Goal: Task Accomplishment & Management: Manage account settings

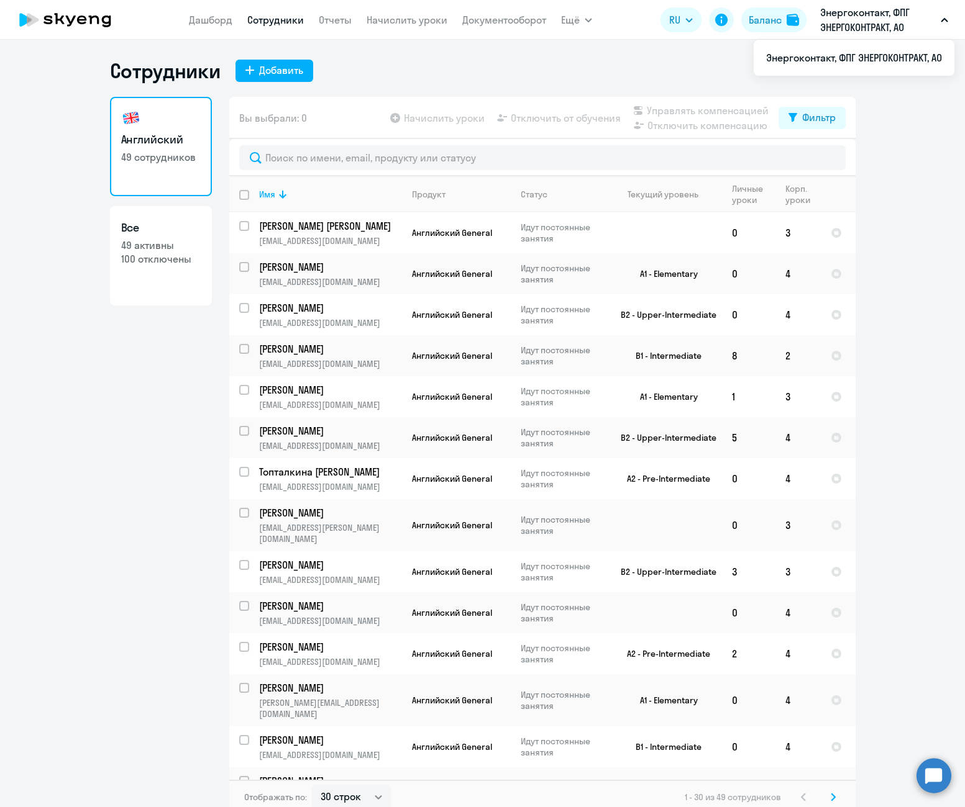
select select "30"
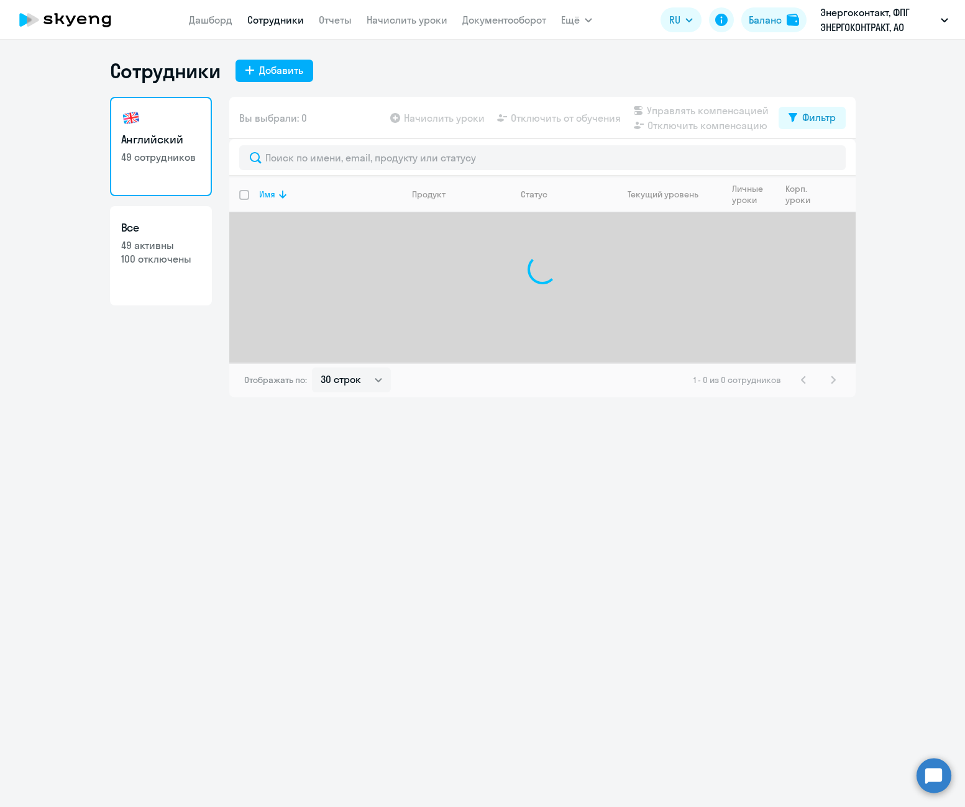
select select "30"
click at [221, 24] on link "Дашборд" at bounding box center [210, 20] width 43 height 12
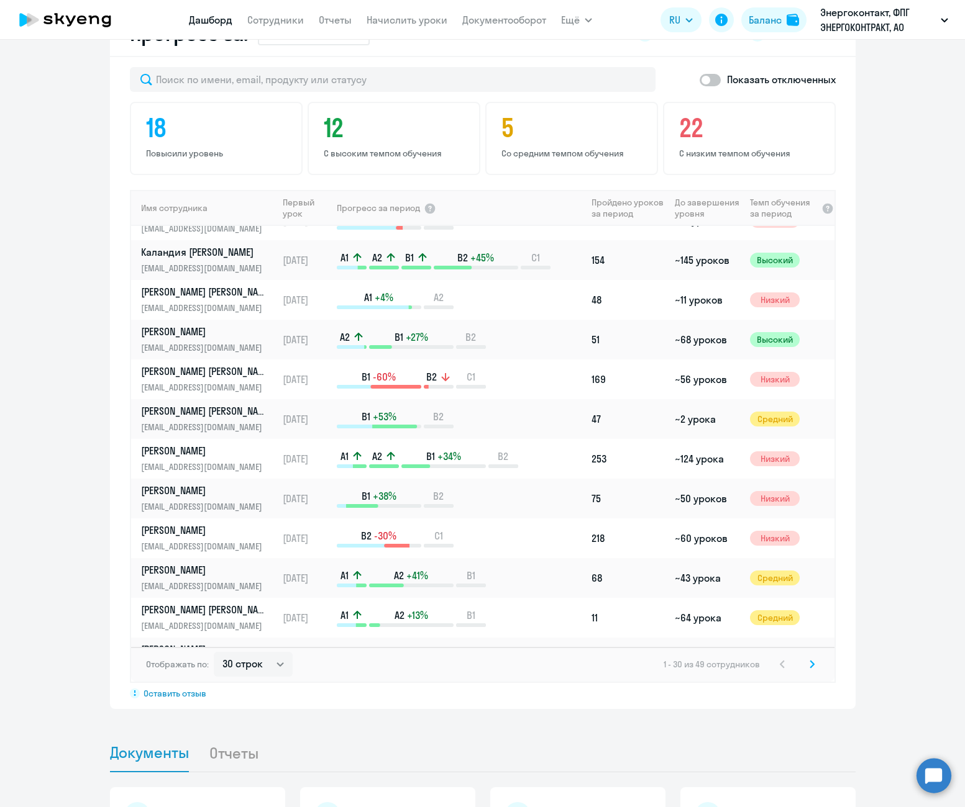
scroll to position [373, 0]
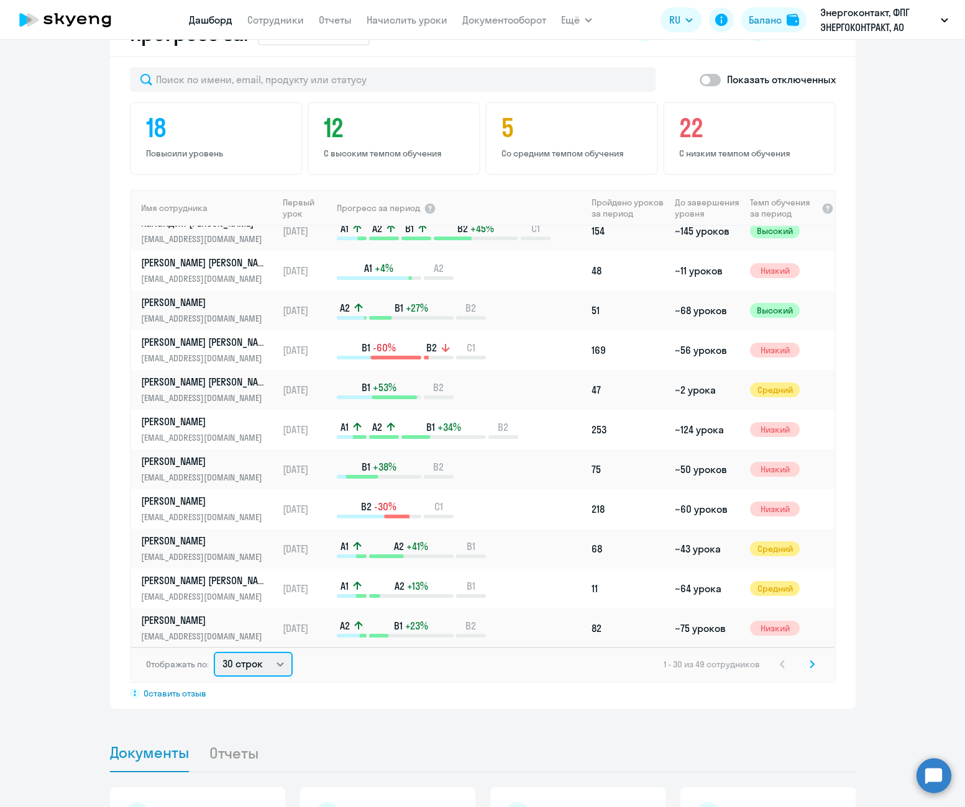
click at [238, 664] on select "30 строк 50 строк 100 строк" at bounding box center [253, 664] width 79 height 25
select select "100"
click at [214, 652] on select "30 строк 50 строк 100 строк" at bounding box center [253, 664] width 79 height 25
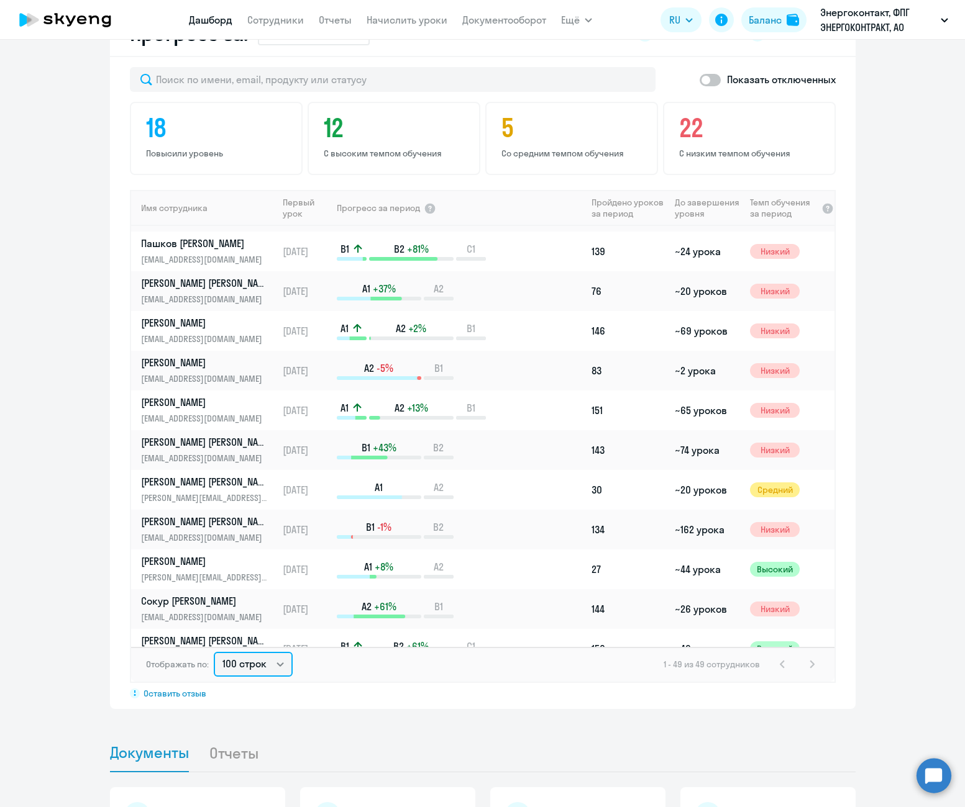
scroll to position [870, 0]
click at [199, 361] on p "[PERSON_NAME]" at bounding box center [205, 362] width 128 height 14
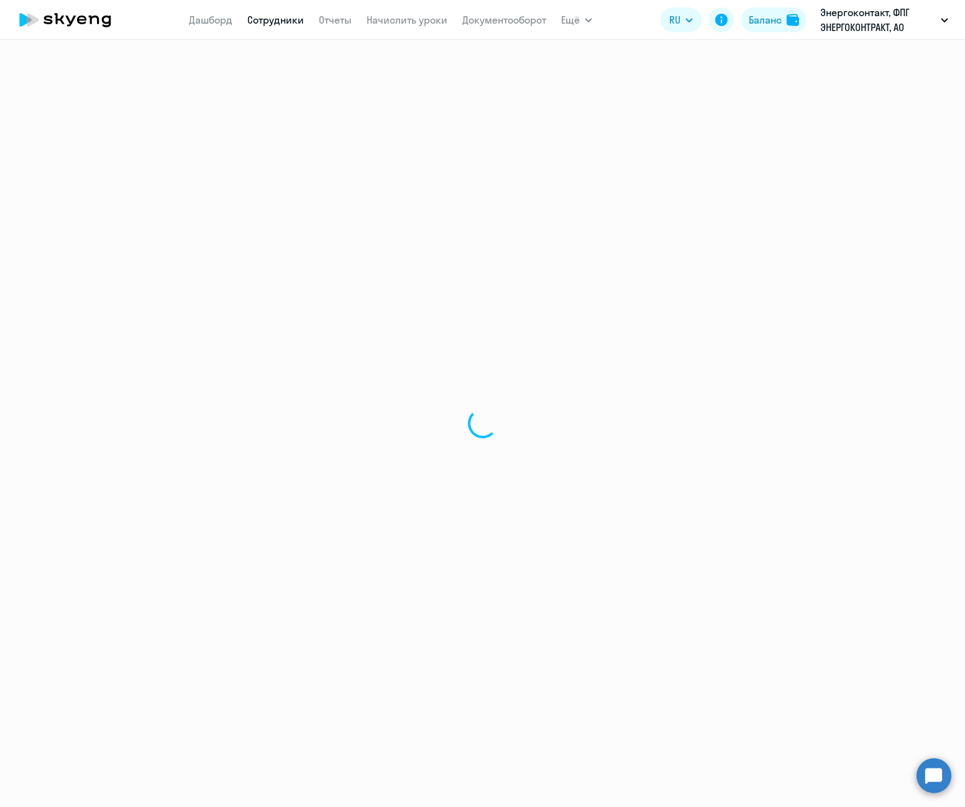
select select "english"
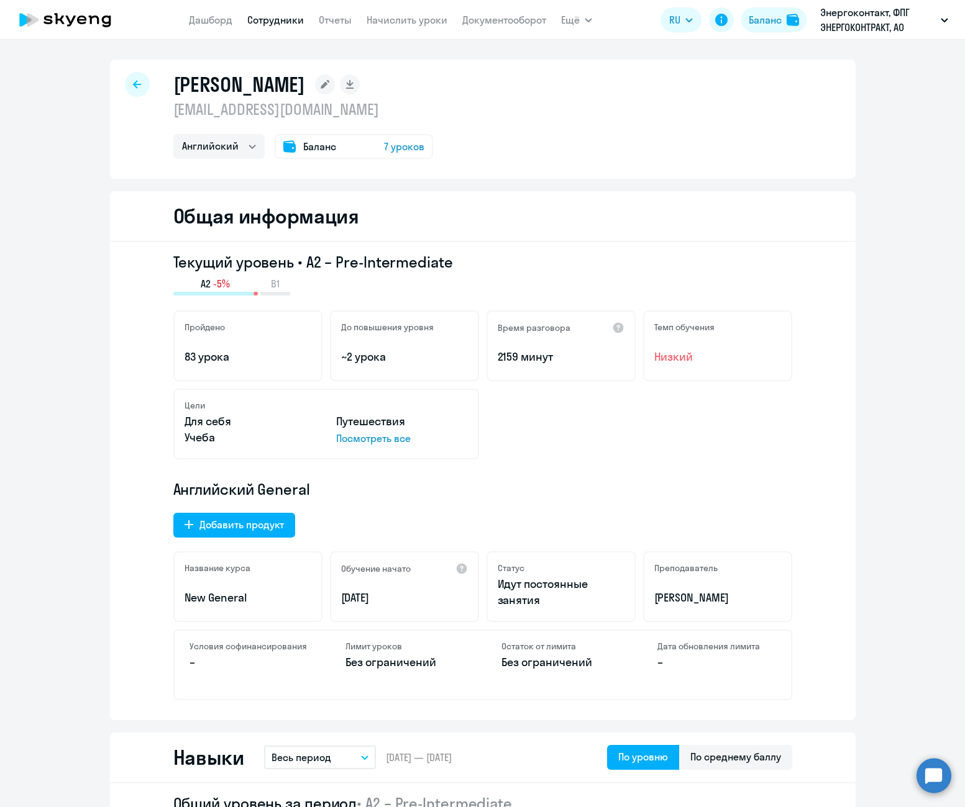
click at [289, 24] on link "Сотрудники" at bounding box center [275, 20] width 57 height 12
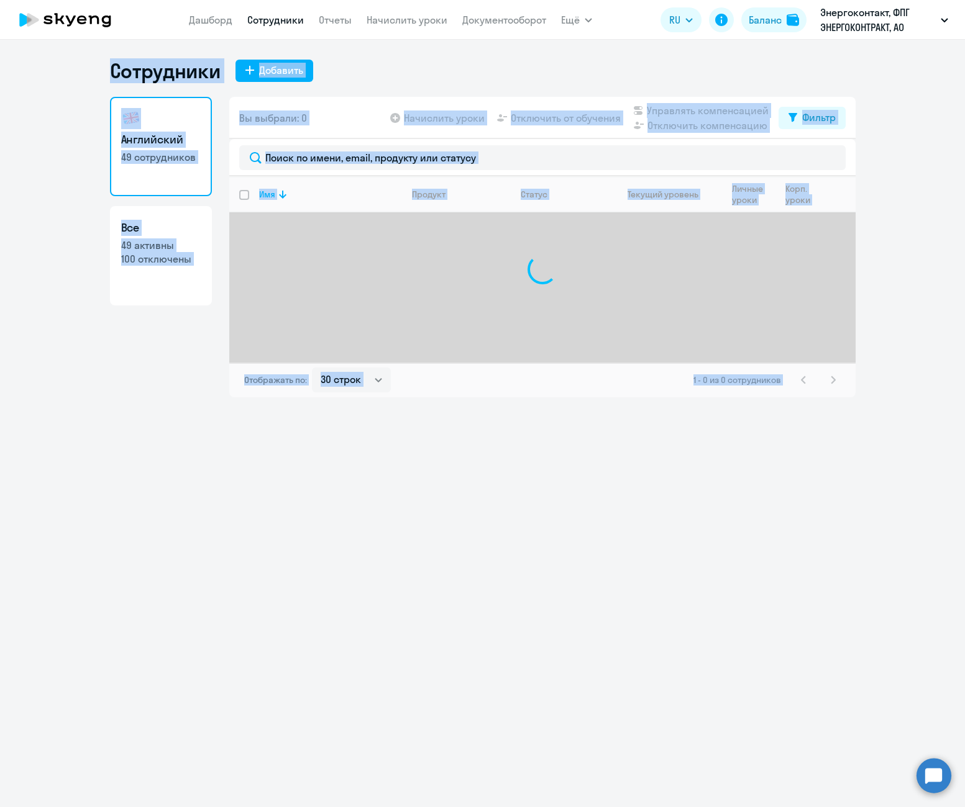
click at [102, 447] on div "Сотрудники Добавить Английский 49 сотрудников Все 49 активны 100 отключены Вы в…" at bounding box center [482, 424] width 965 height 768
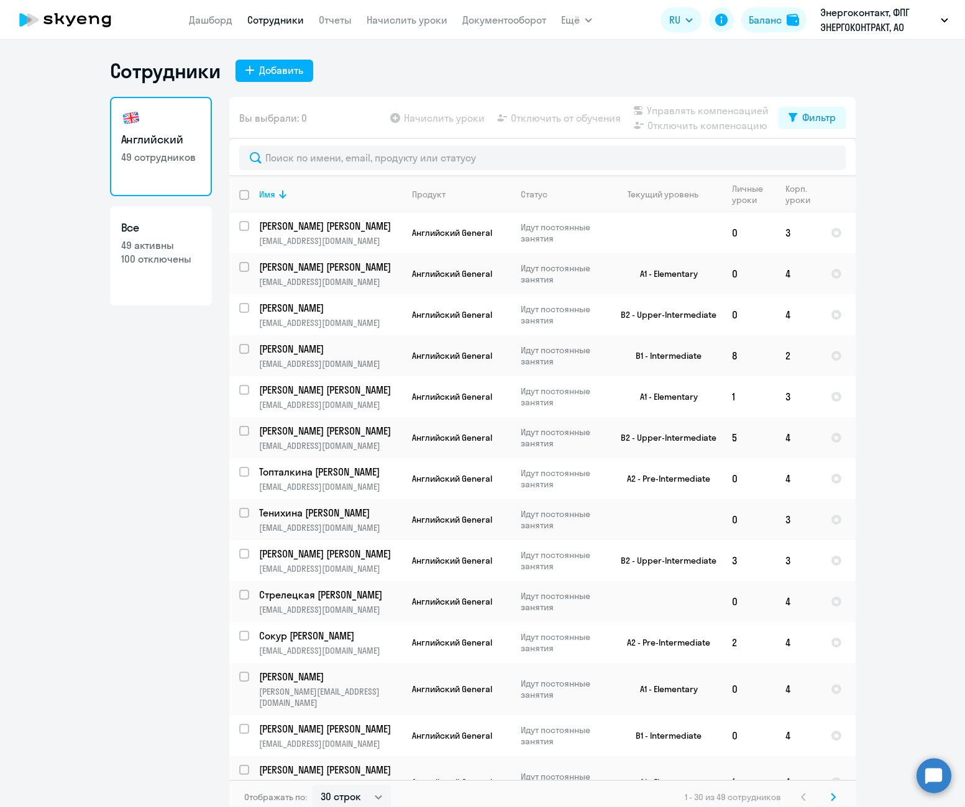
click at [391, 171] on div at bounding box center [542, 157] width 626 height 37
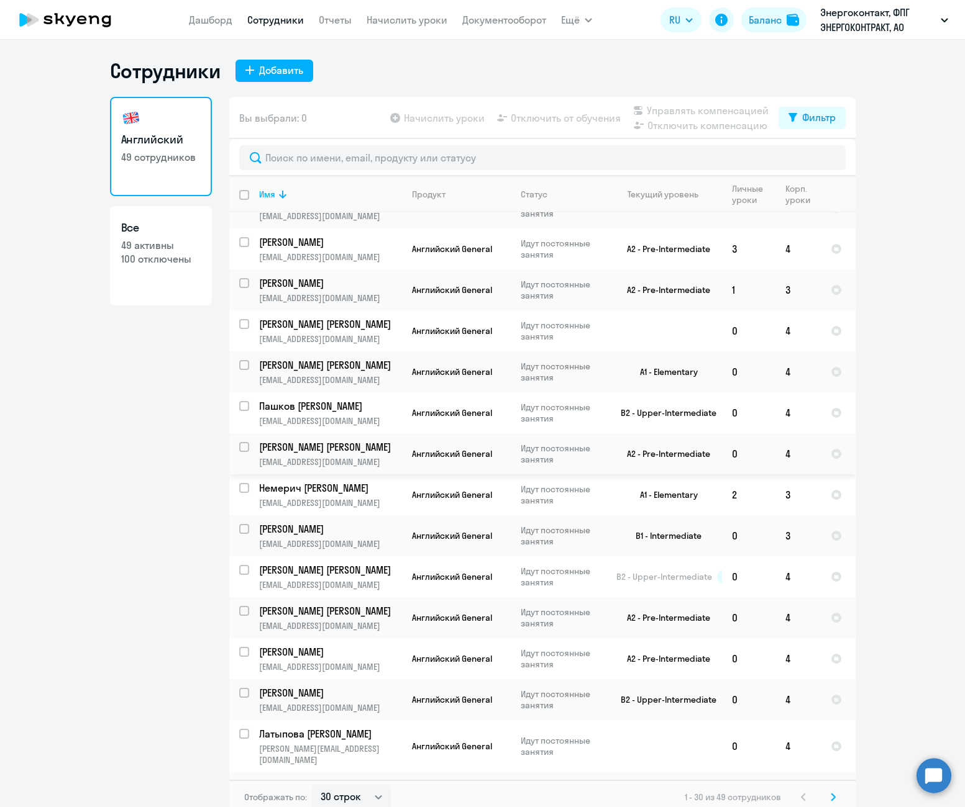
scroll to position [7, 0]
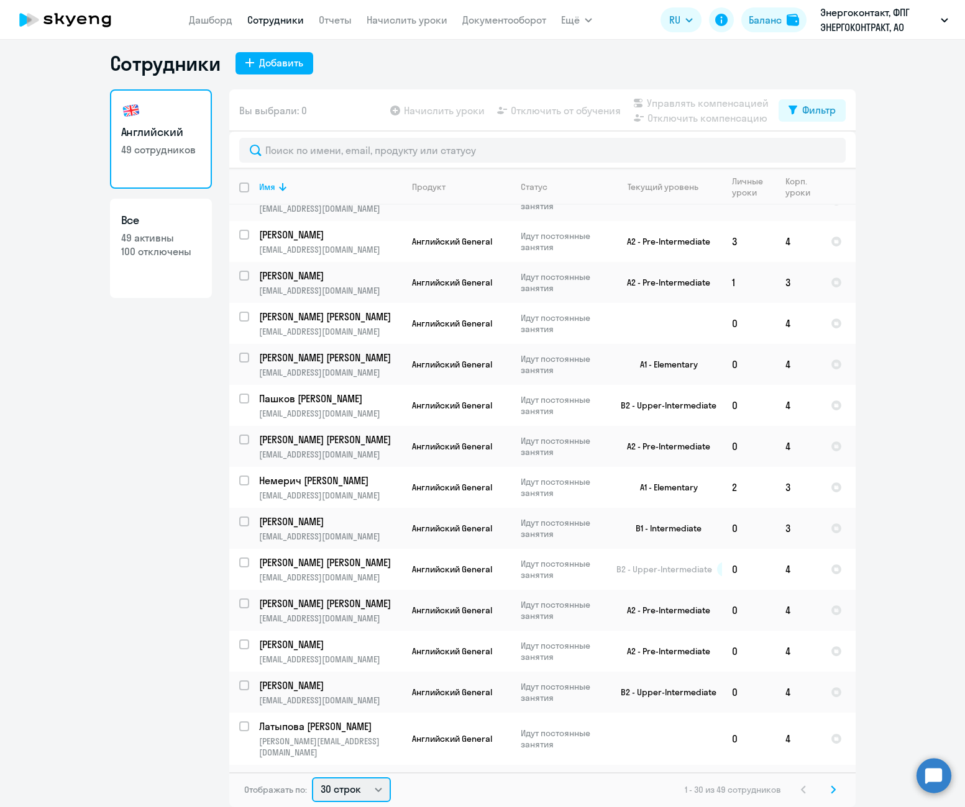
click at [364, 779] on select "30 строк 50 строк 100 строк" at bounding box center [351, 790] width 79 height 25
select select "100"
click at [312, 778] on select "30 строк 50 строк 100 строк" at bounding box center [351, 790] width 79 height 25
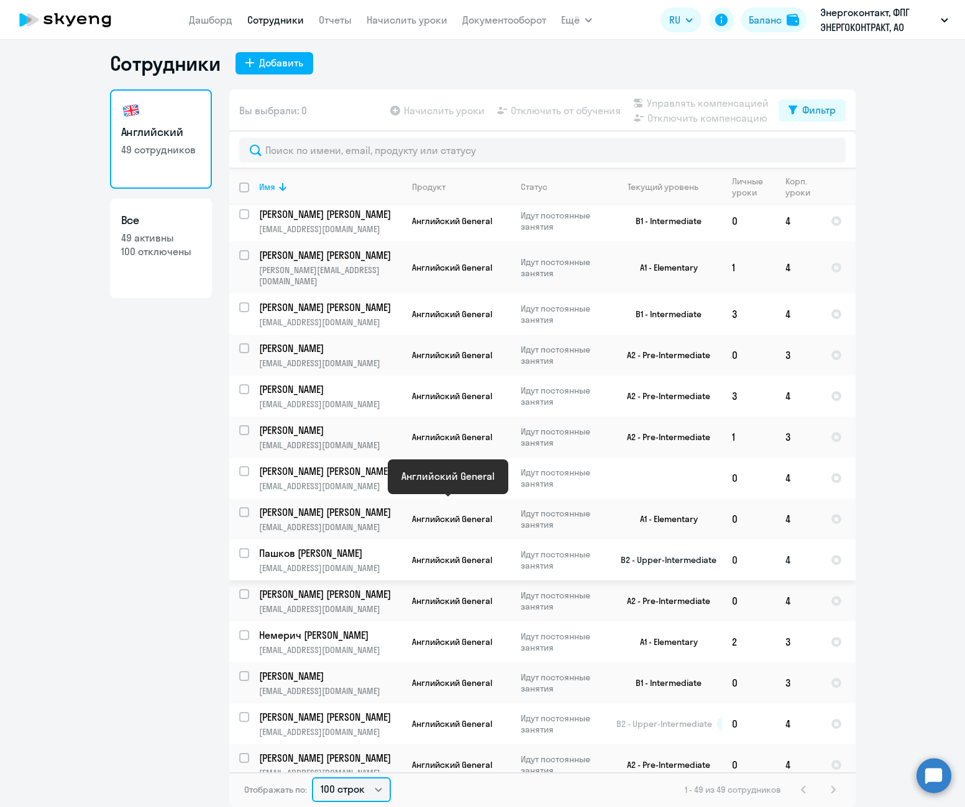
scroll to position [478, 0]
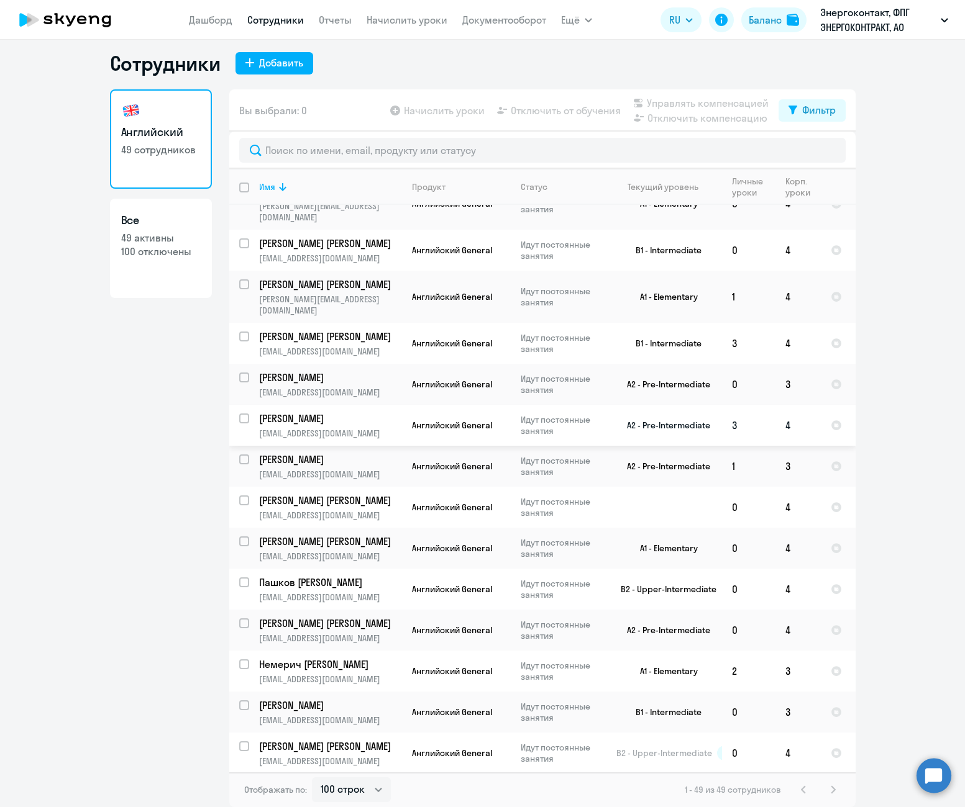
click at [547, 414] on p "Идут постоянные занятия" at bounding box center [562, 425] width 85 height 22
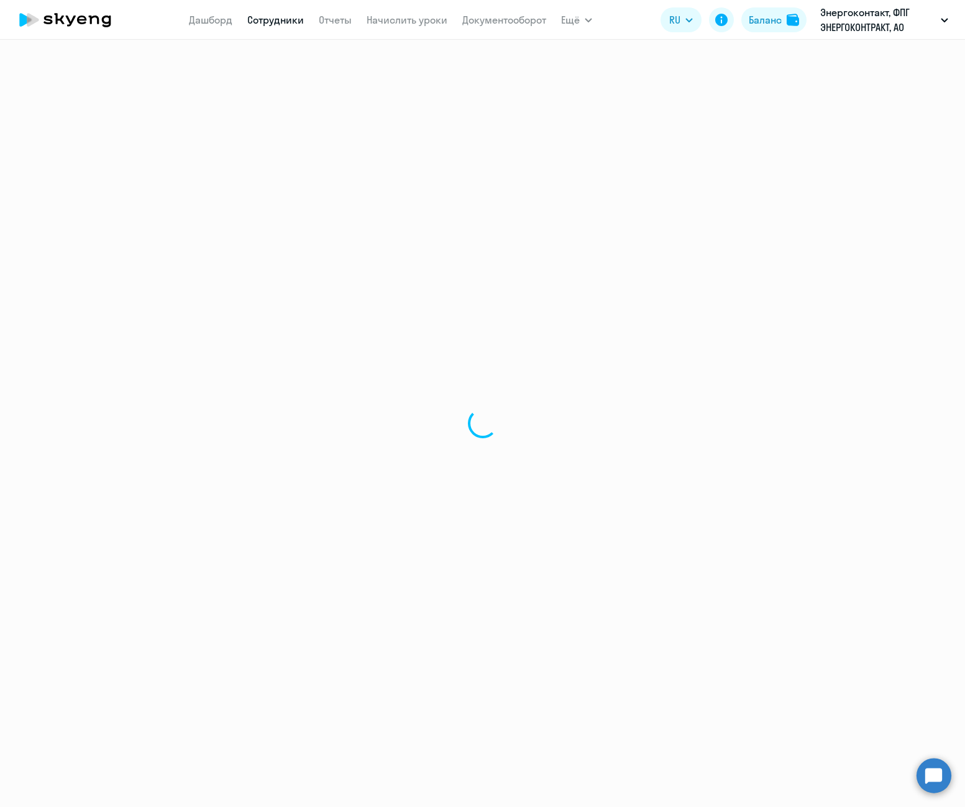
select select "english"
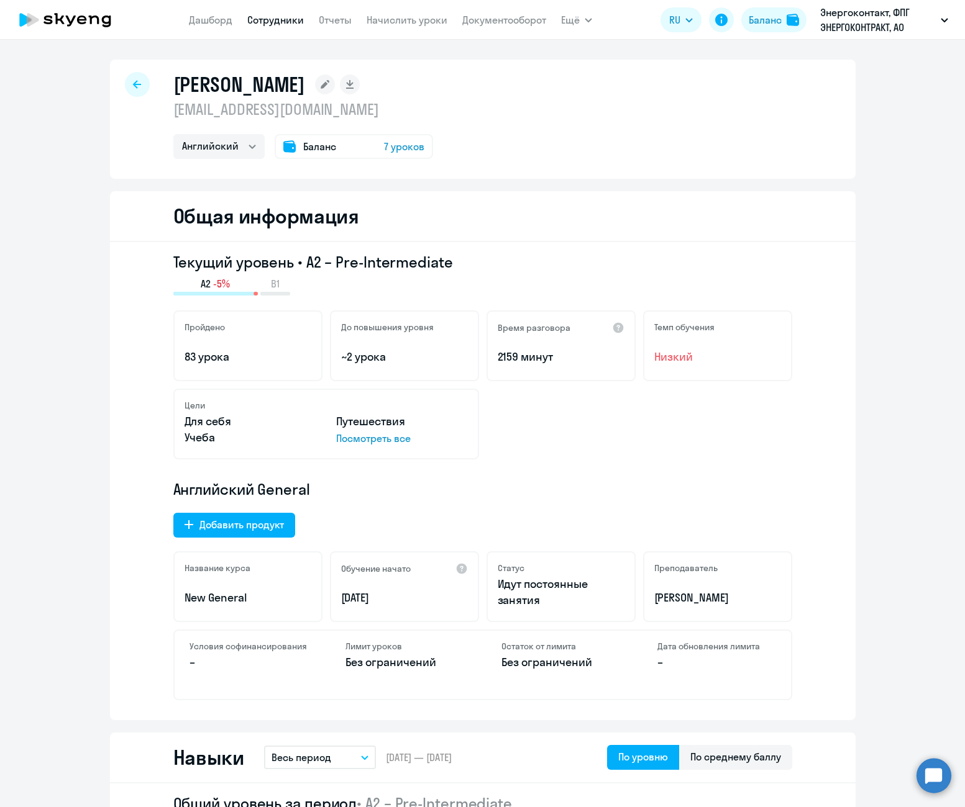
click at [134, 85] on icon at bounding box center [137, 84] width 8 height 9
select select "30"
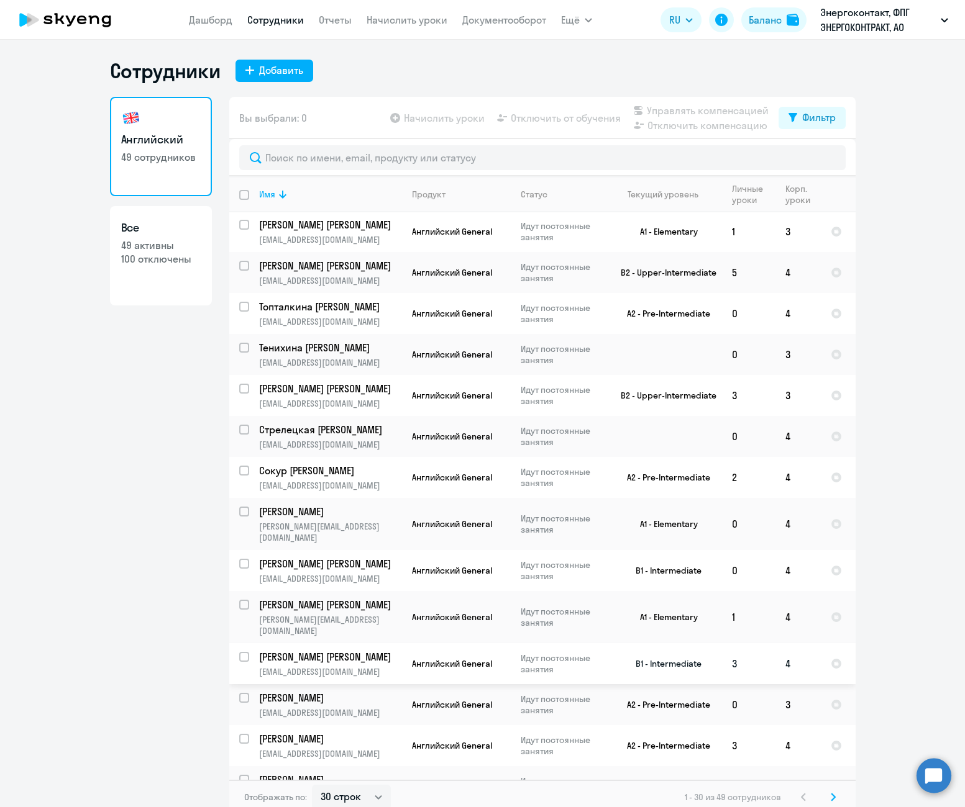
scroll to position [248, 0]
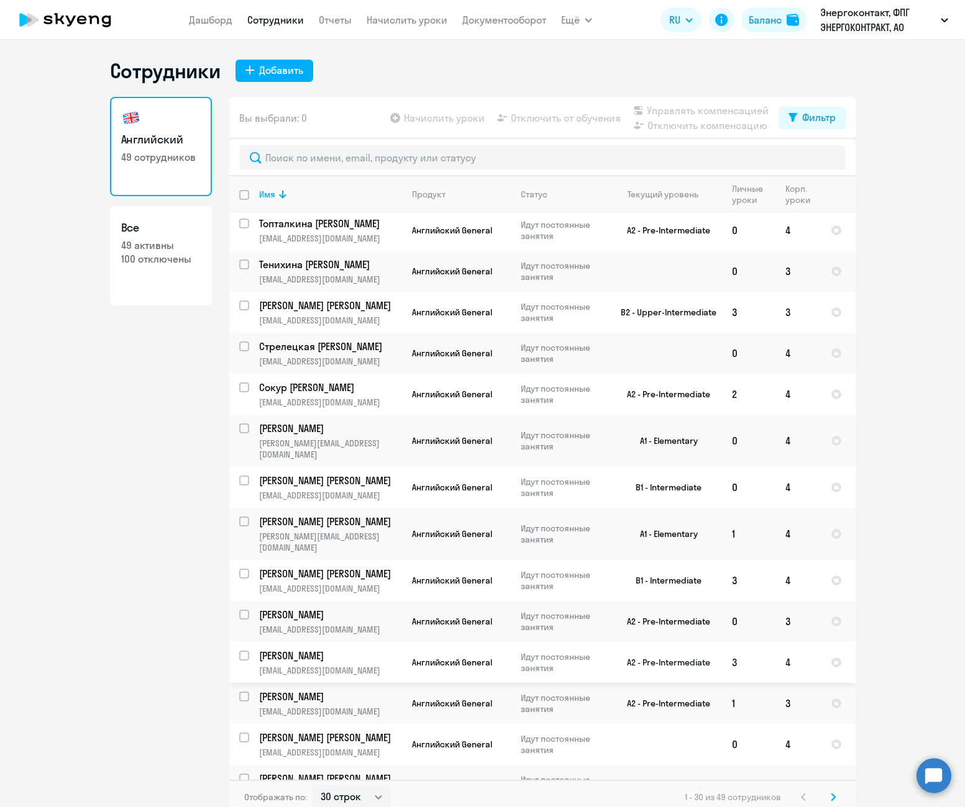
click at [249, 642] on td "[PERSON_NAME] [EMAIL_ADDRESS][DOMAIN_NAME]" at bounding box center [325, 662] width 153 height 41
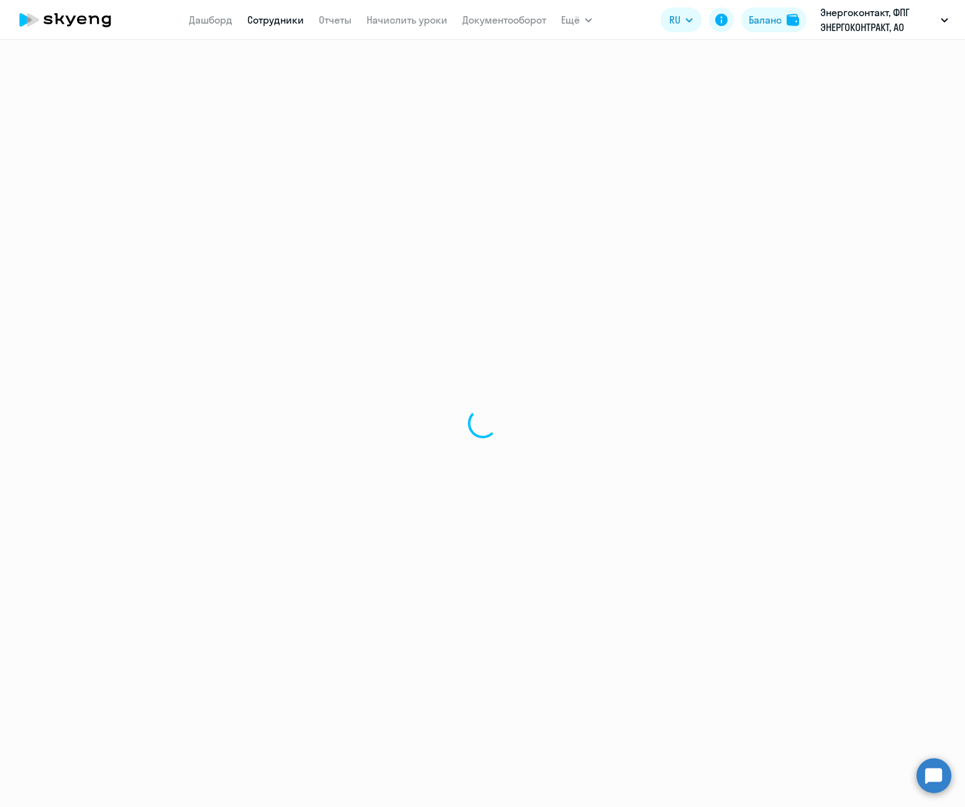
select select "english"
select select "30"
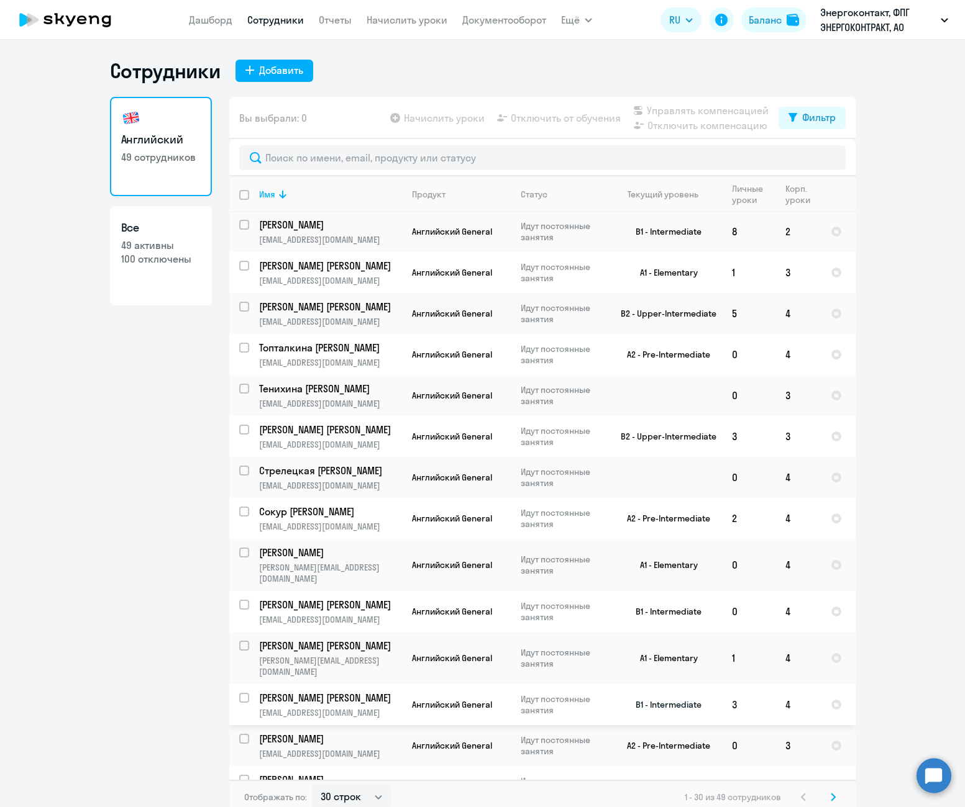
scroll to position [186, 0]
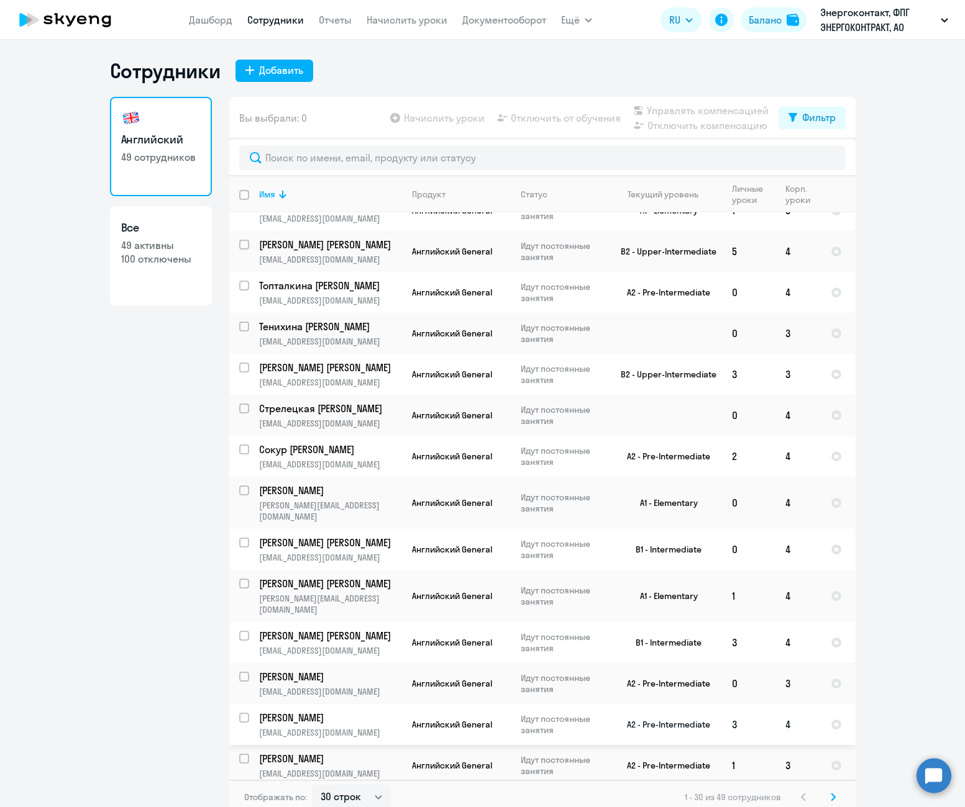
click at [239, 713] on input "select row 12596077" at bounding box center [251, 725] width 25 height 25
checkbox input "true"
click at [550, 119] on span "Отключить от обучения" at bounding box center [566, 118] width 110 height 15
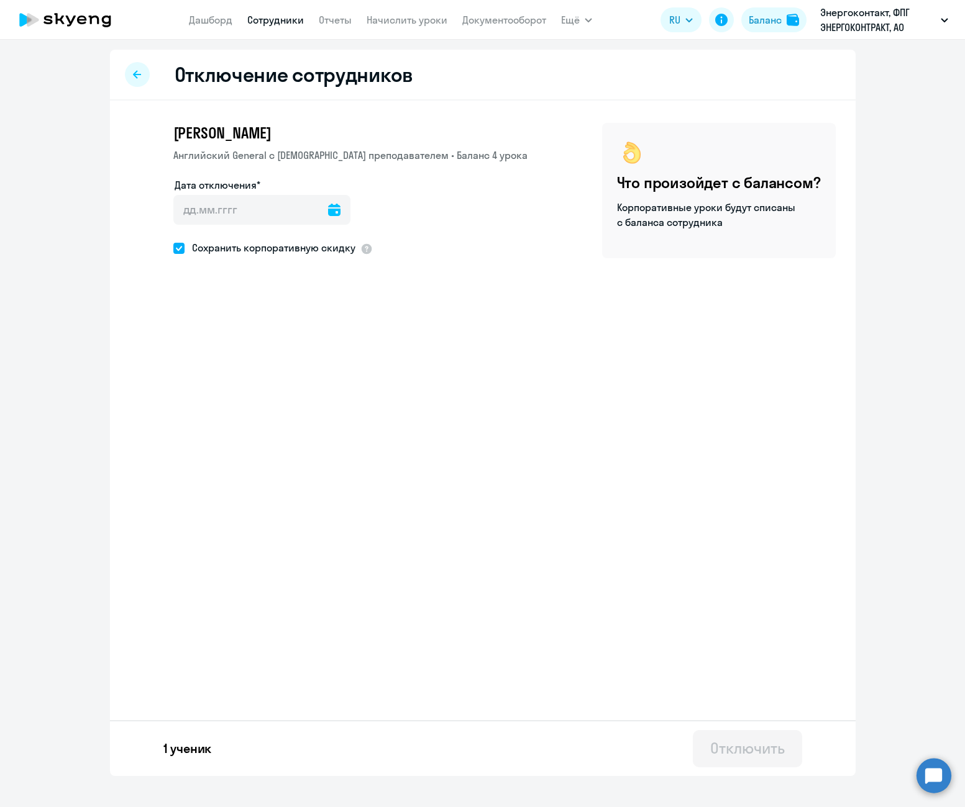
click at [328, 212] on icon at bounding box center [334, 210] width 12 height 12
click at [217, 354] on span "7" at bounding box center [215, 351] width 22 height 22
type input "[DATE]"
click at [735, 758] on button "Отключить" at bounding box center [747, 748] width 109 height 37
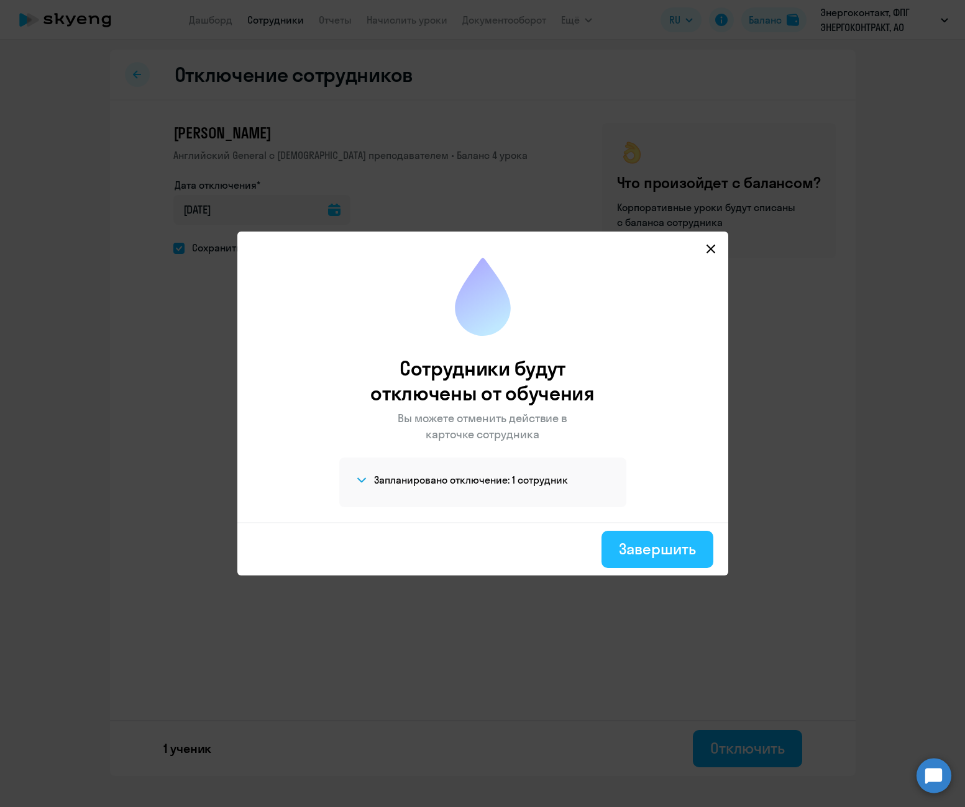
click at [643, 553] on div "Завершить" at bounding box center [657, 549] width 76 height 20
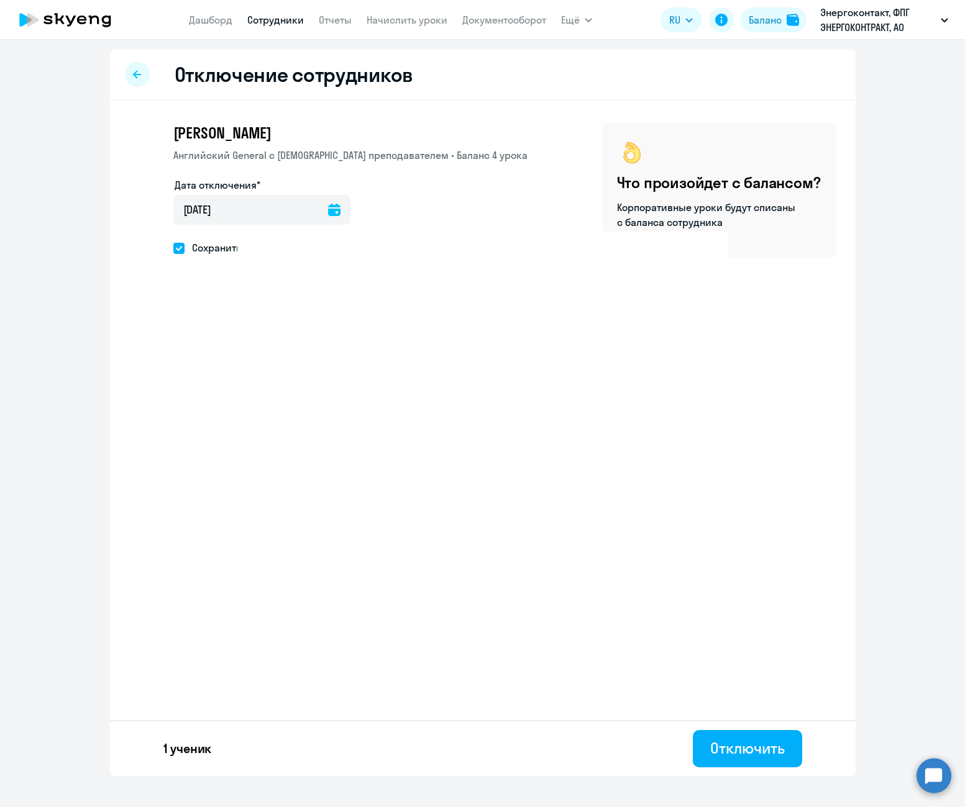
select select "30"
